Goal: Transaction & Acquisition: Purchase product/service

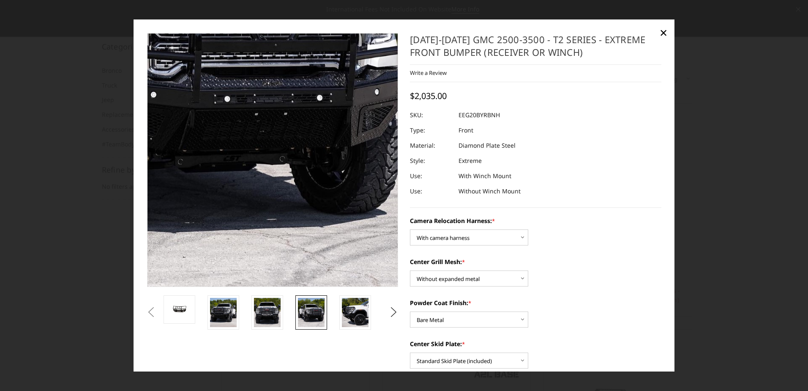
select select "3797"
select select "3796"
select select "3792"
select select "3790"
select select "3788"
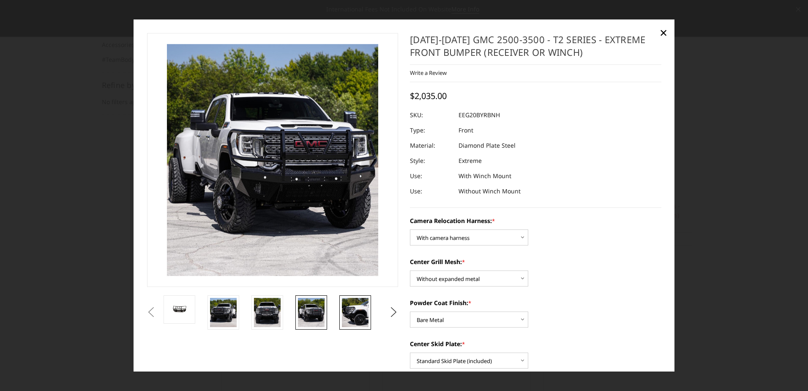
click at [361, 307] on img at bounding box center [355, 312] width 27 height 29
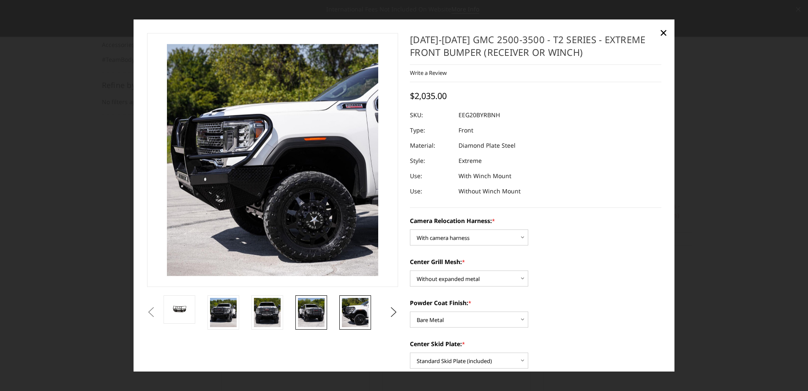
click at [309, 312] on img at bounding box center [311, 312] width 27 height 29
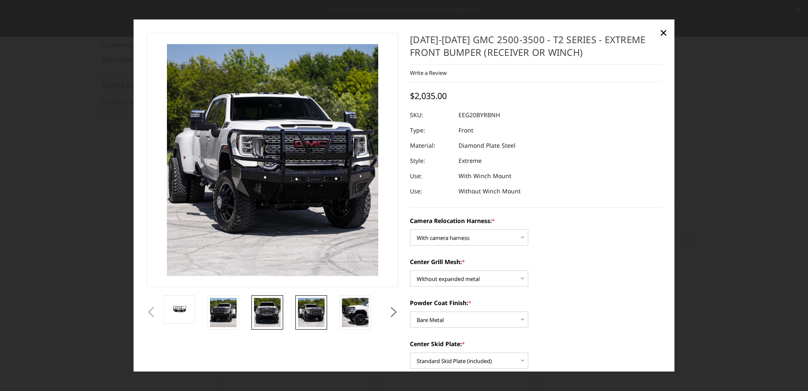
click at [267, 311] on img at bounding box center [267, 312] width 27 height 29
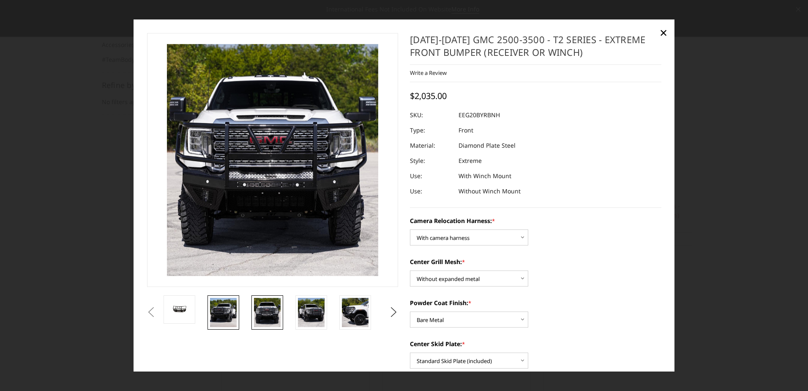
click at [220, 308] on img at bounding box center [223, 312] width 27 height 29
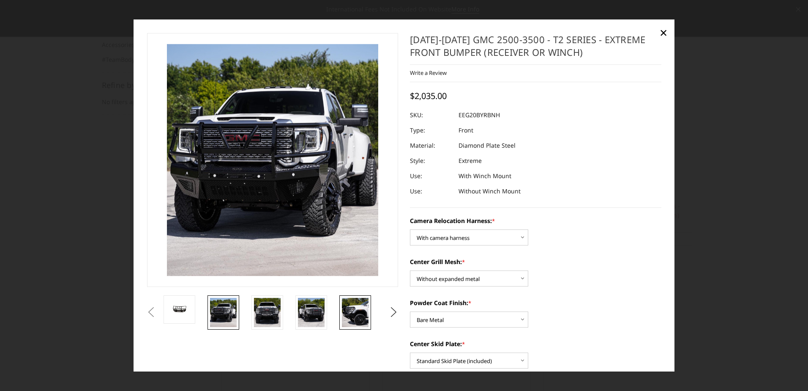
click at [352, 311] on img at bounding box center [355, 312] width 27 height 29
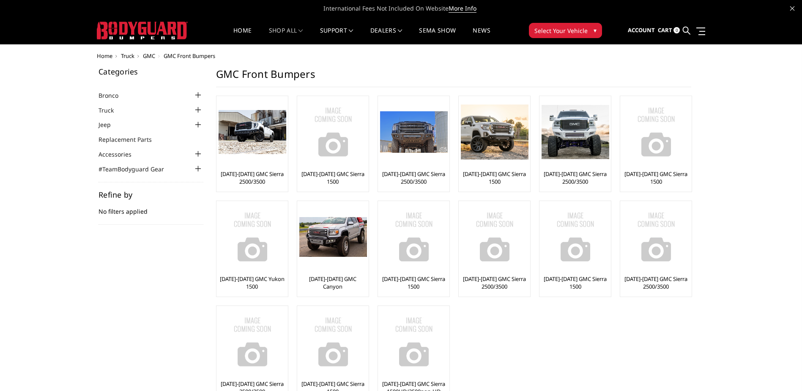
click at [126, 56] on span "Truck" at bounding box center [128, 56] width 14 height 8
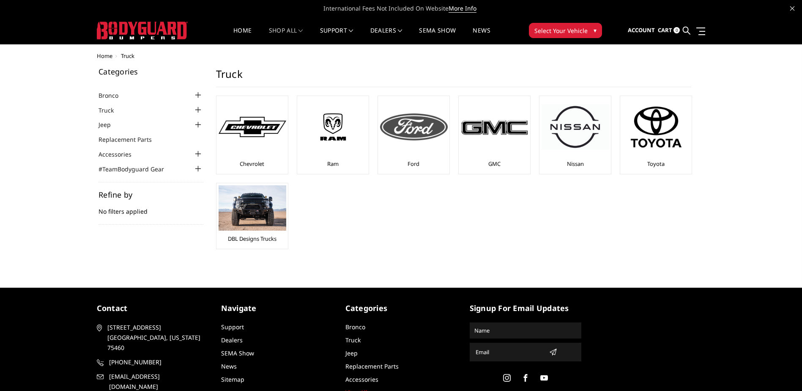
click at [426, 131] on img at bounding box center [414, 126] width 68 height 27
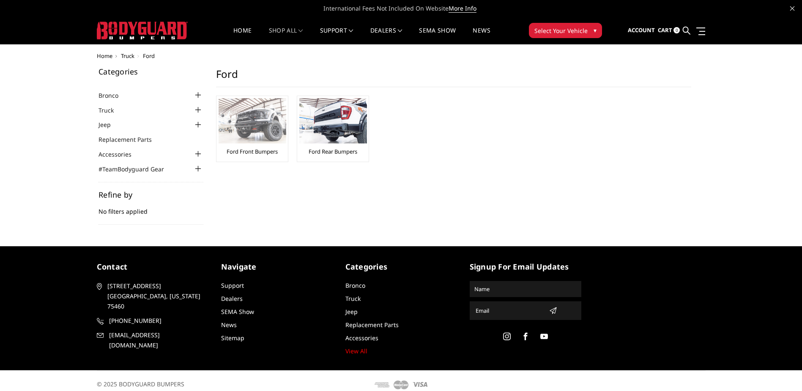
click at [256, 131] on img at bounding box center [253, 120] width 68 height 45
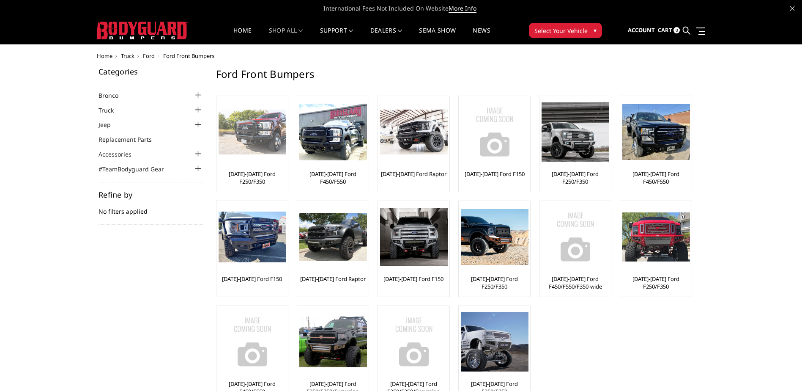
click at [251, 136] on img at bounding box center [253, 132] width 68 height 45
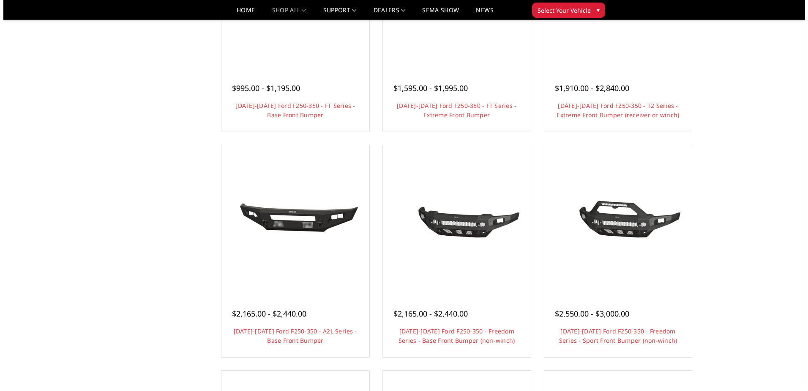
scroll to position [211, 0]
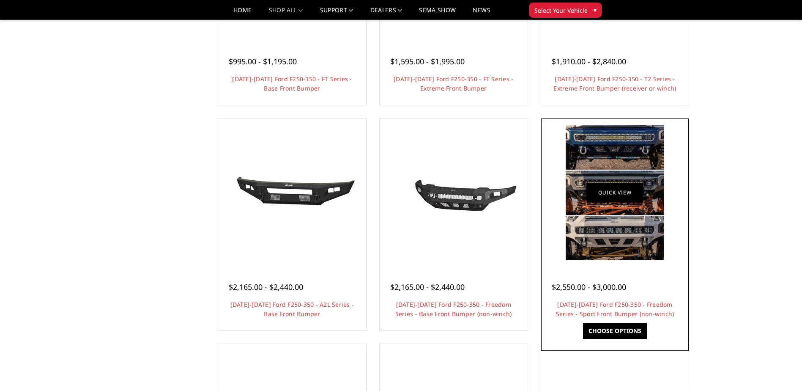
click at [626, 200] on link "Quick view" at bounding box center [614, 192] width 57 height 20
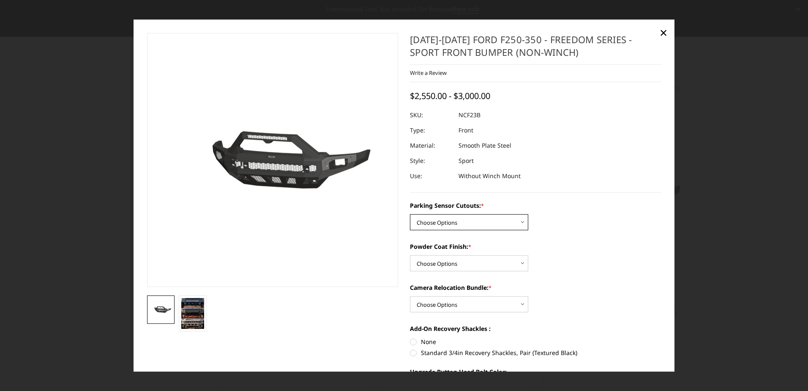
click at [414, 218] on select "Choose Options No - Without Parking Sensor Cutouts Yes - With Parking Sensor Cu…" at bounding box center [469, 222] width 118 height 16
select select "2571"
click at [410, 214] on select "Choose Options No - Without Parking Sensor Cutouts Yes - With Parking Sensor Cu…" at bounding box center [469, 222] width 118 height 16
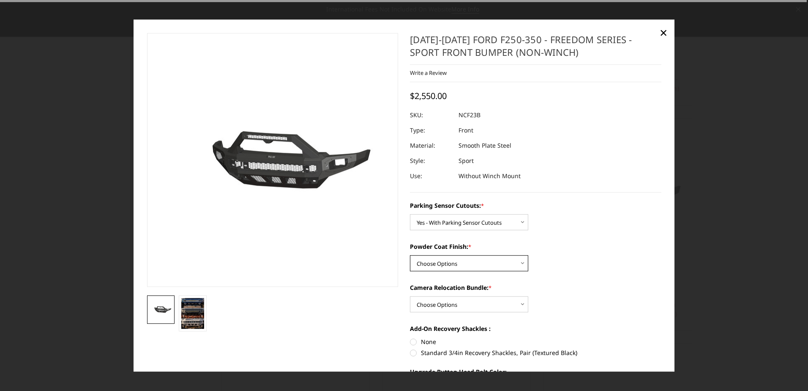
click at [428, 266] on select "Choose Options Bare Metal Textured Black Powder Coat" at bounding box center [469, 263] width 118 height 16
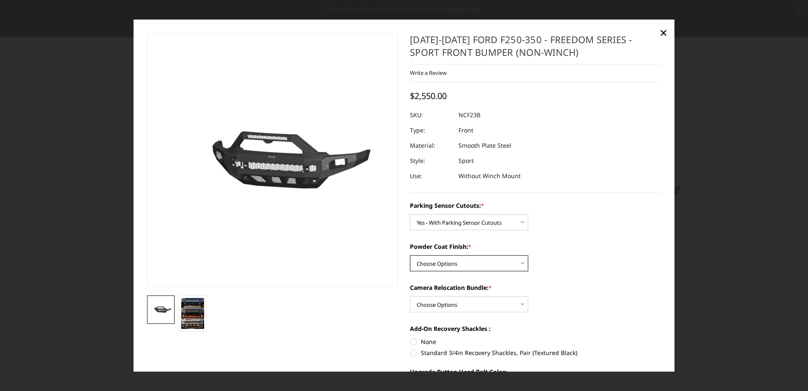
select select "2572"
click at [410, 255] on select "Choose Options Bare Metal Textured Black Powder Coat" at bounding box center [469, 263] width 118 height 16
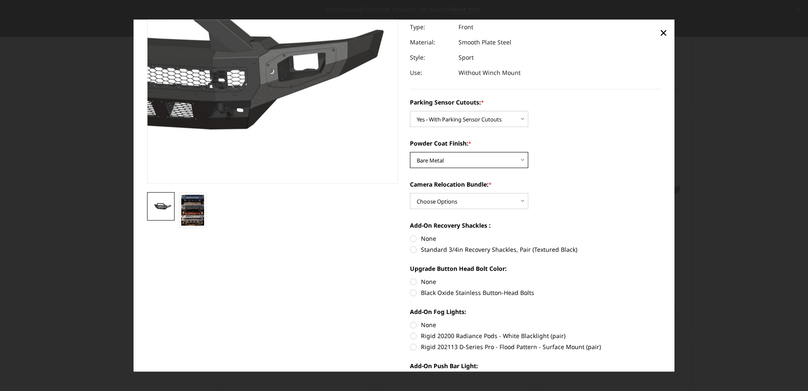
scroll to position [127, 0]
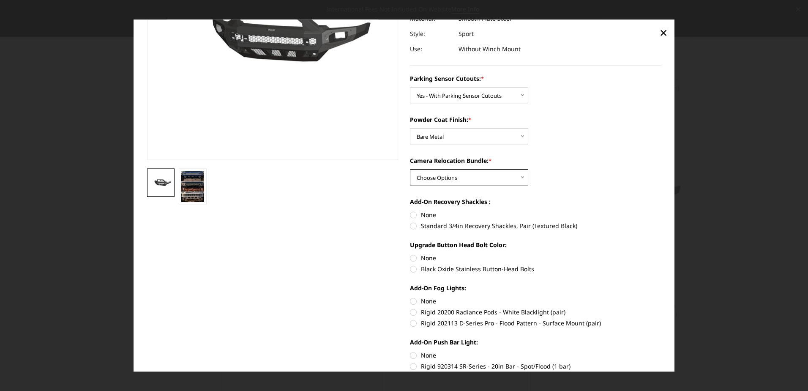
click at [463, 174] on select "Choose Options WITH Camera Relocation Bundle WITHOUT Camera Relocation Bundle" at bounding box center [469, 178] width 118 height 16
select select "2574"
click at [410, 170] on select "Choose Options WITH Camera Relocation Bundle WITHOUT Camera Relocation Bundle" at bounding box center [469, 178] width 118 height 16
click at [597, 167] on div "Camera Relocation Bundle: * Choose Options WITH Camera Relocation Bundle WITHOU…" at bounding box center [536, 170] width 252 height 29
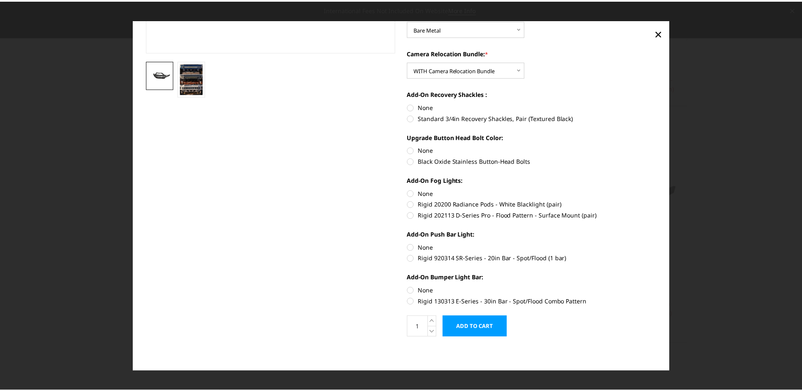
scroll to position [0, 0]
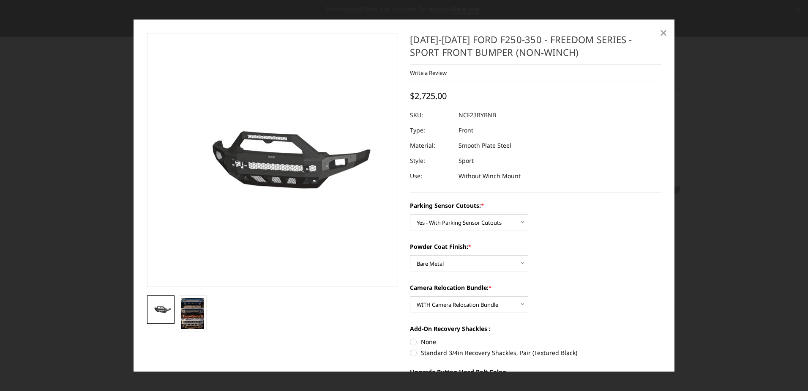
click at [663, 30] on span "×" at bounding box center [664, 32] width 8 height 18
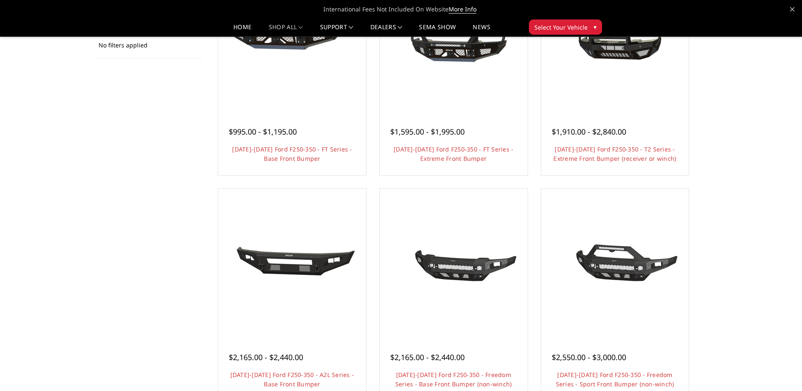
scroll to position [169, 0]
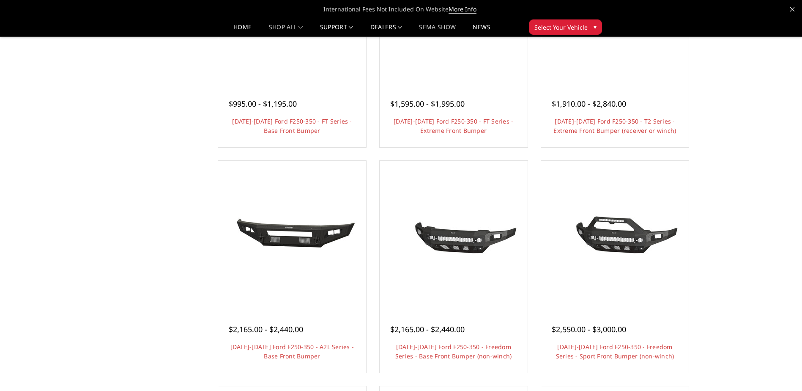
click at [446, 26] on link "SEMA Show" at bounding box center [437, 30] width 37 height 12
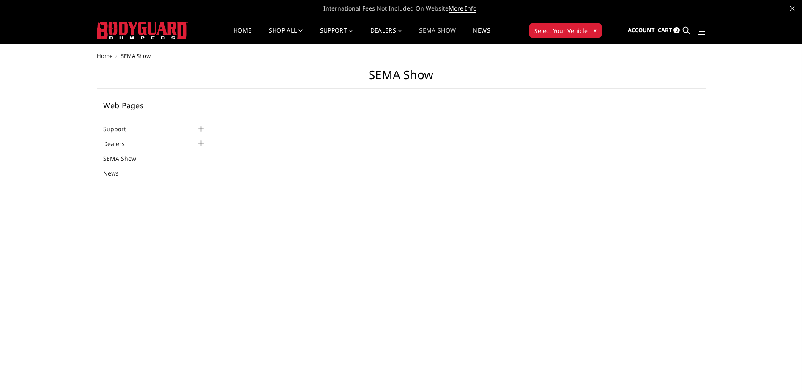
select select "US"
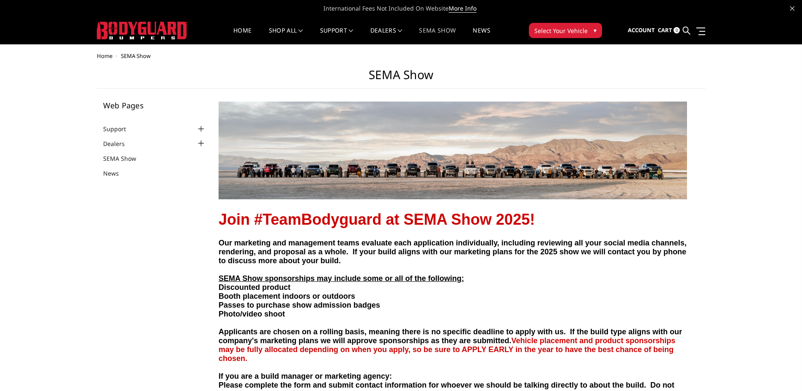
click at [156, 31] on img at bounding box center [142, 31] width 91 height 18
